Goal: Book appointment/travel/reservation

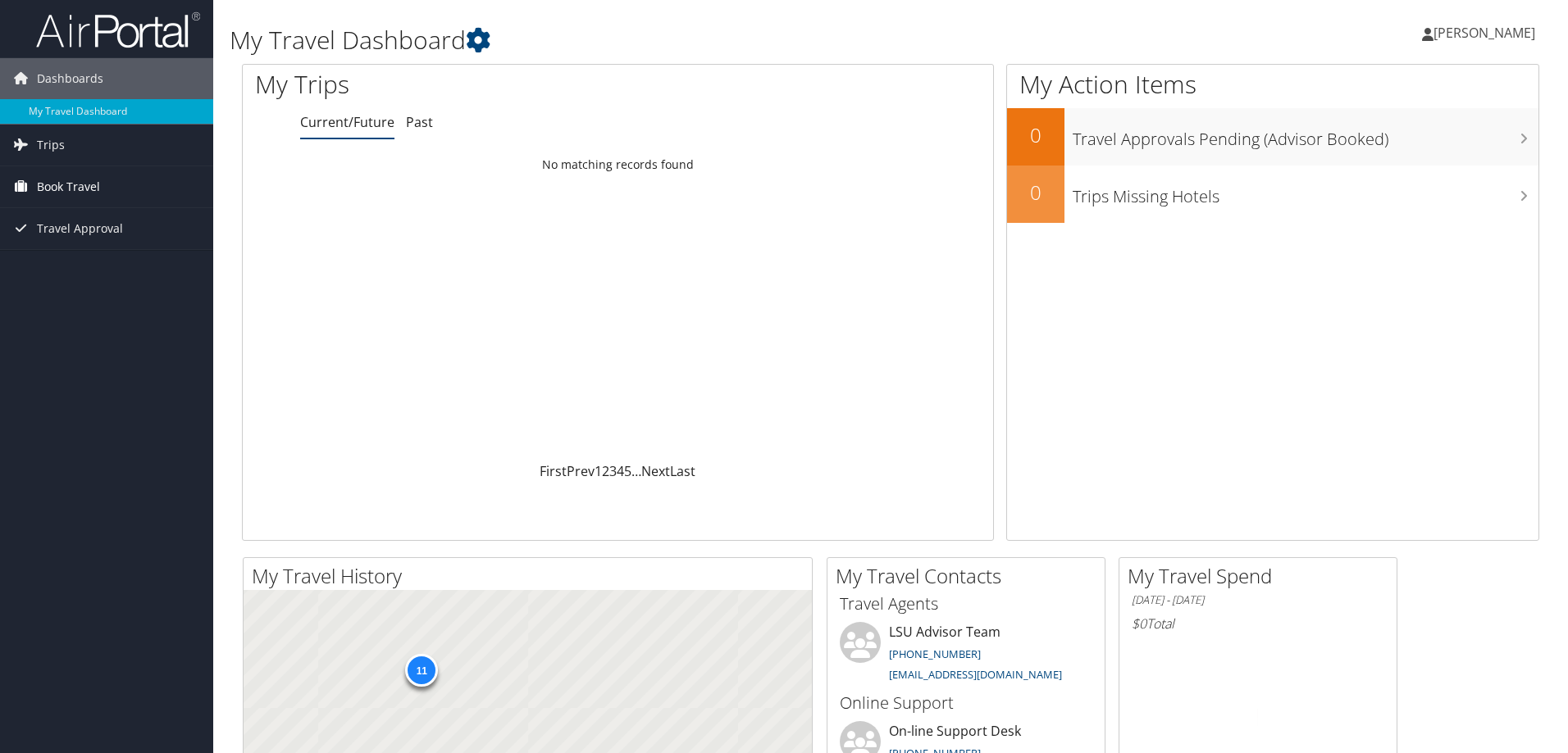
drag, startPoint x: 0, startPoint y: 0, endPoint x: 49, endPoint y: 193, distance: 199.1
click at [49, 193] on span "Book Travel" at bounding box center [68, 187] width 63 height 41
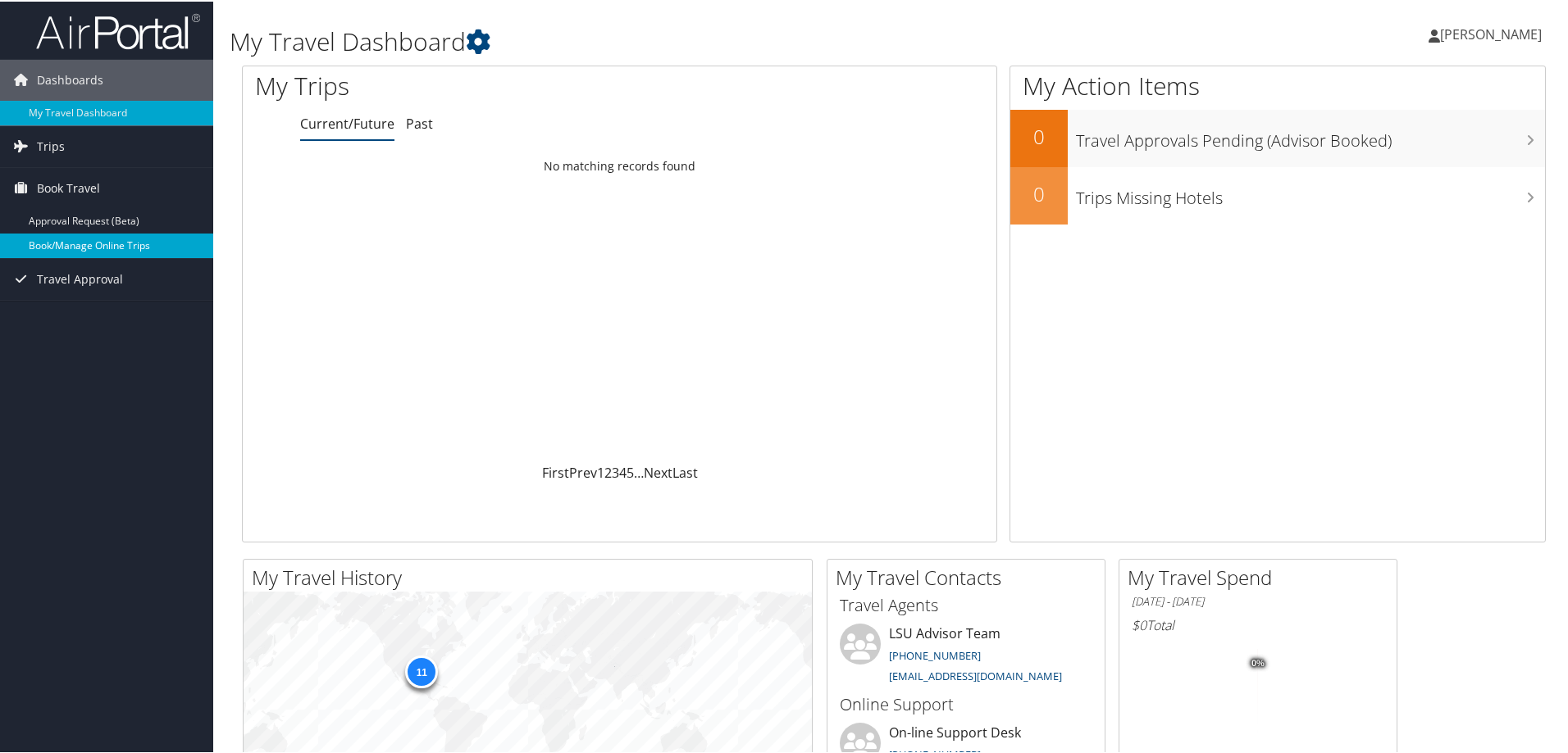
click at [54, 238] on link "Book/Manage Online Trips" at bounding box center [106, 244] width 213 height 24
click at [68, 184] on span "Book Travel" at bounding box center [68, 187] width 63 height 41
click at [53, 244] on link "Book/Manage Online Trips" at bounding box center [106, 244] width 213 height 24
